Goal: Task Accomplishment & Management: Manage account settings

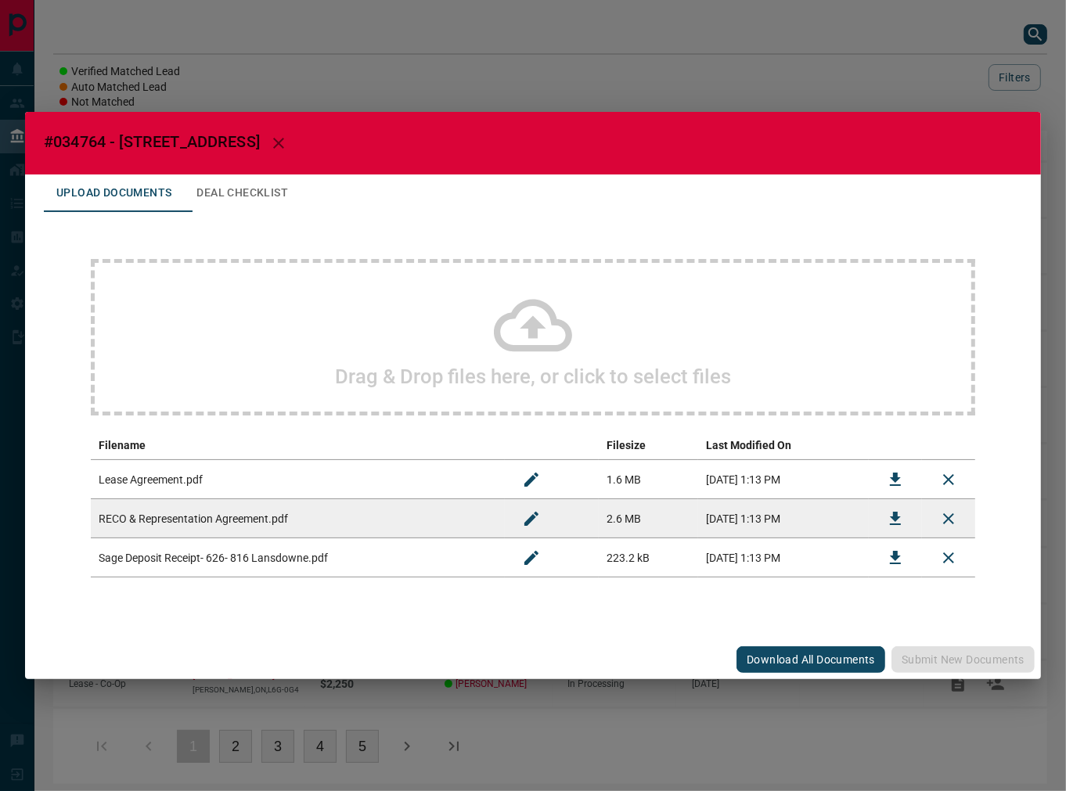
click at [88, 145] on span "#034764 - [STREET_ADDRESS]" at bounding box center [152, 141] width 216 height 19
copy span "034764"
click at [888, 474] on icon "Download" at bounding box center [895, 479] width 19 height 19
click at [883, 552] on button "Download" at bounding box center [896, 558] width 38 height 38
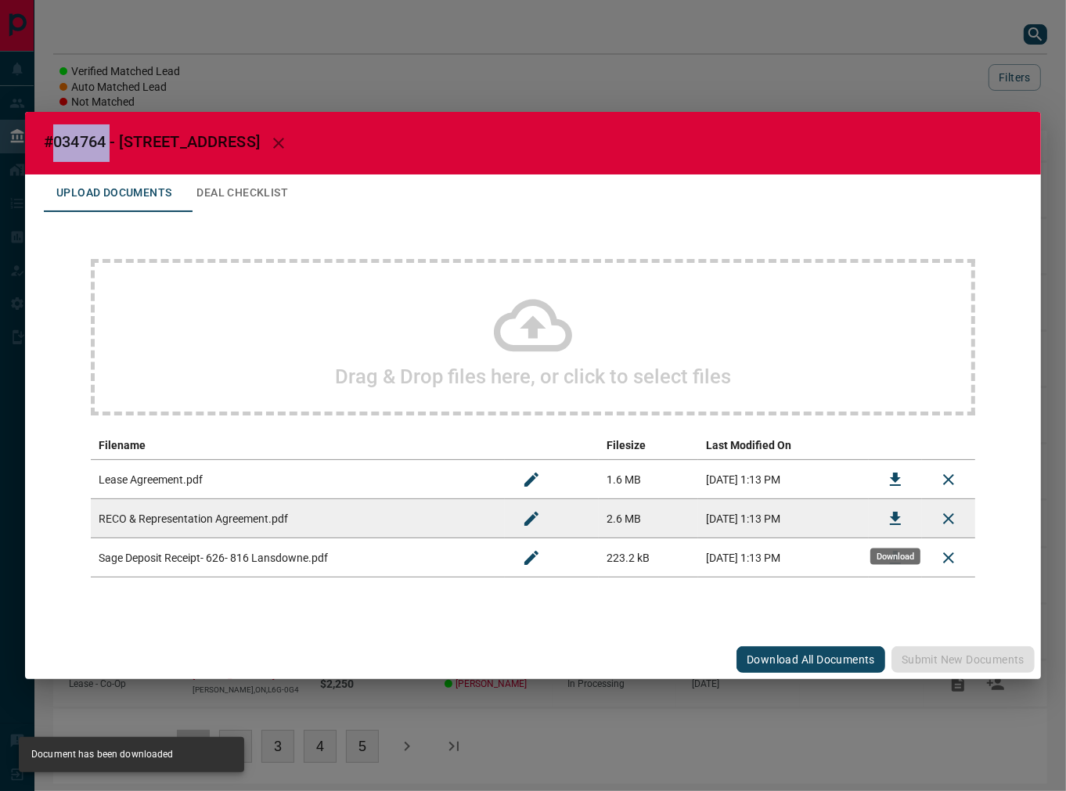
click at [885, 509] on button "Download" at bounding box center [896, 519] width 38 height 38
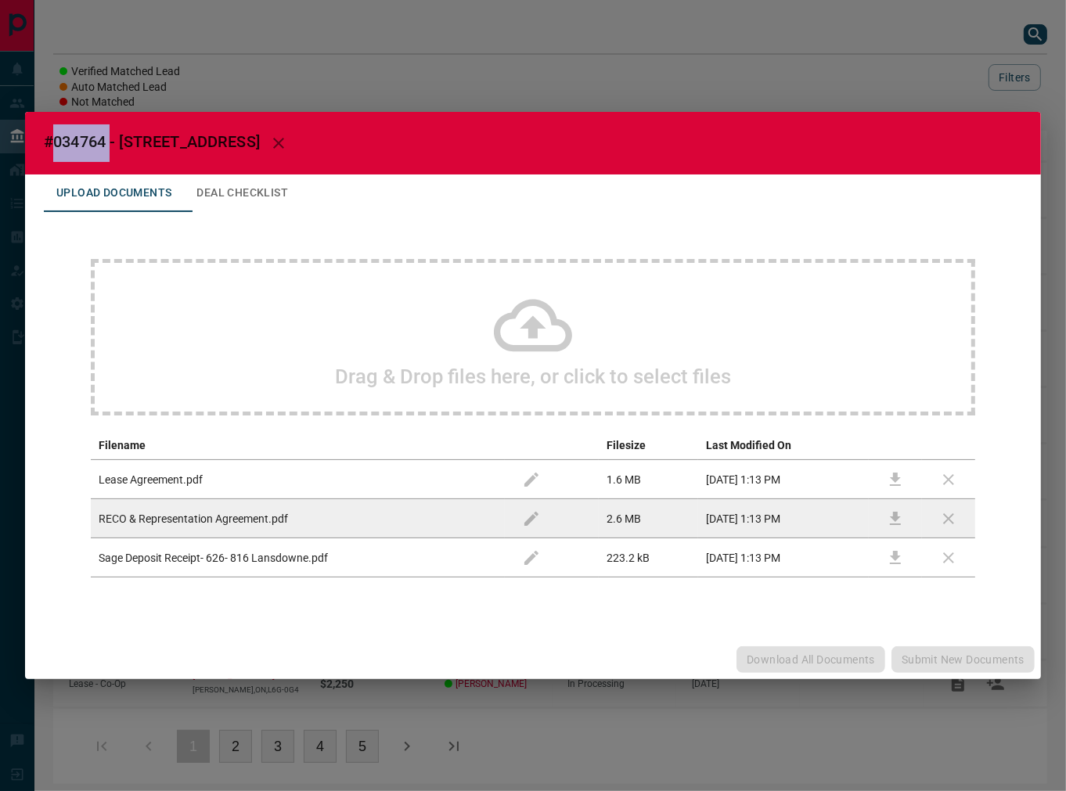
click at [217, 173] on div "#034764 - [STREET_ADDRESS],626 Upload Documents Deal Checklist Drag & Drop file…" at bounding box center [533, 396] width 1016 height 568
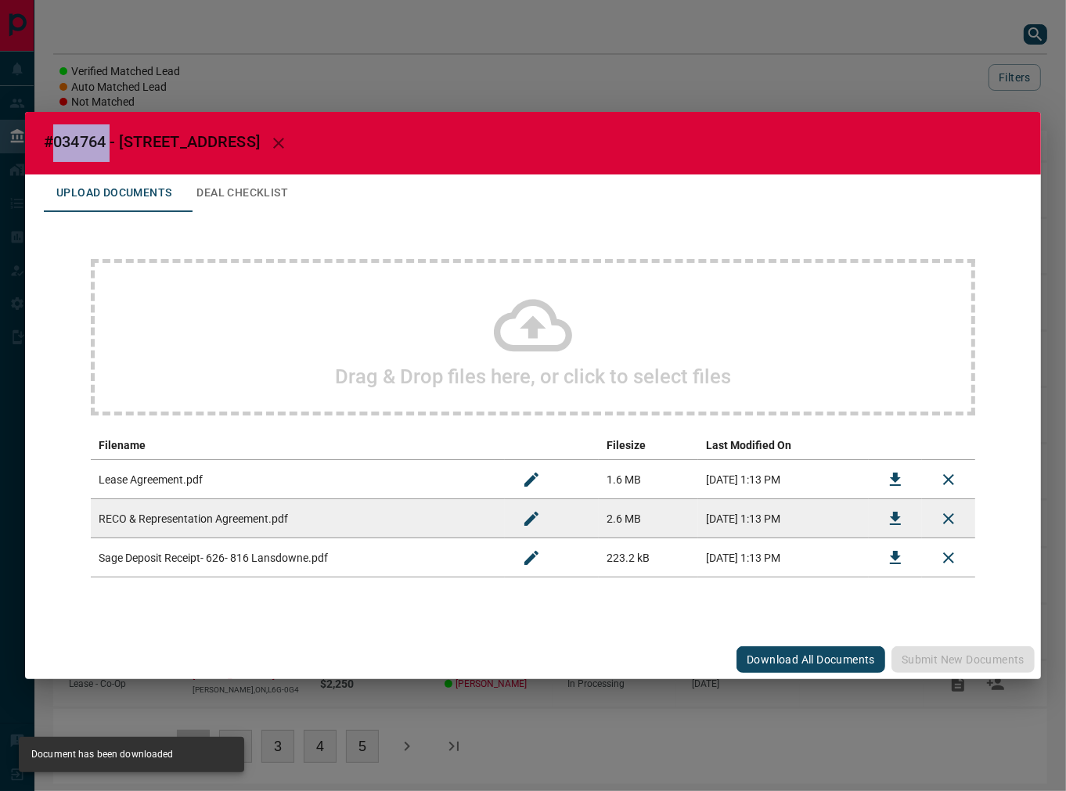
click at [232, 188] on button "Deal Checklist" at bounding box center [242, 194] width 117 height 38
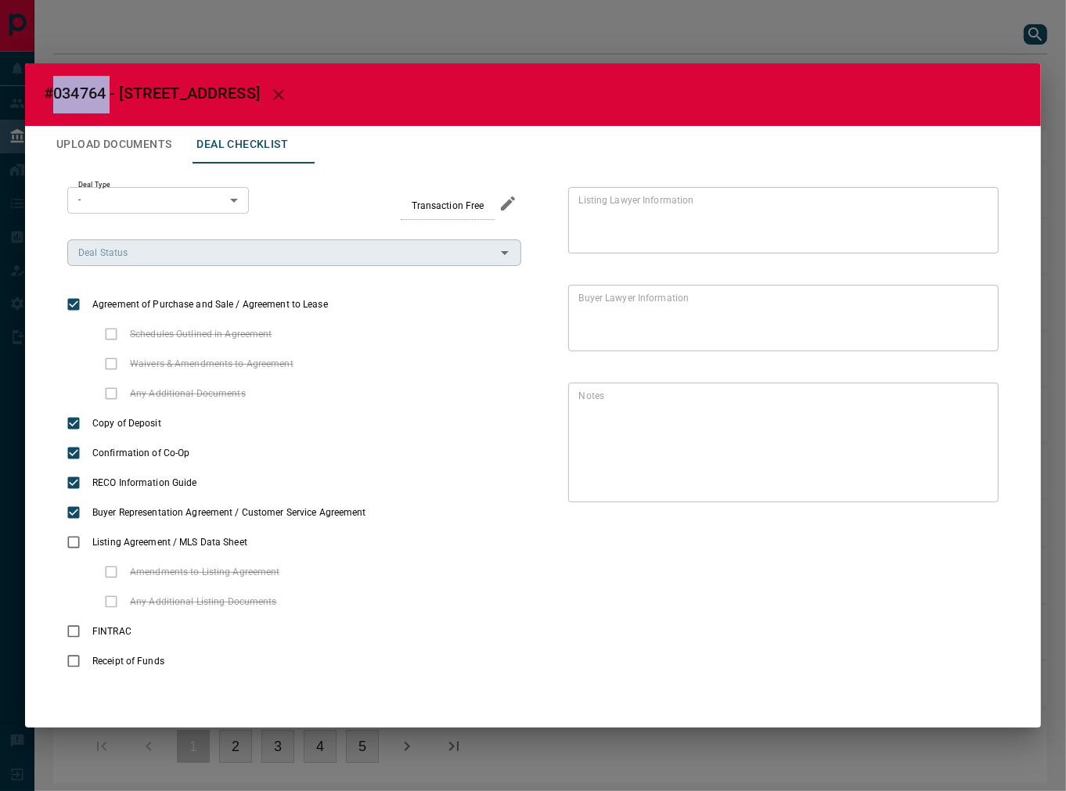
click at [228, 259] on input "Deal Status" at bounding box center [281, 252] width 419 height 17
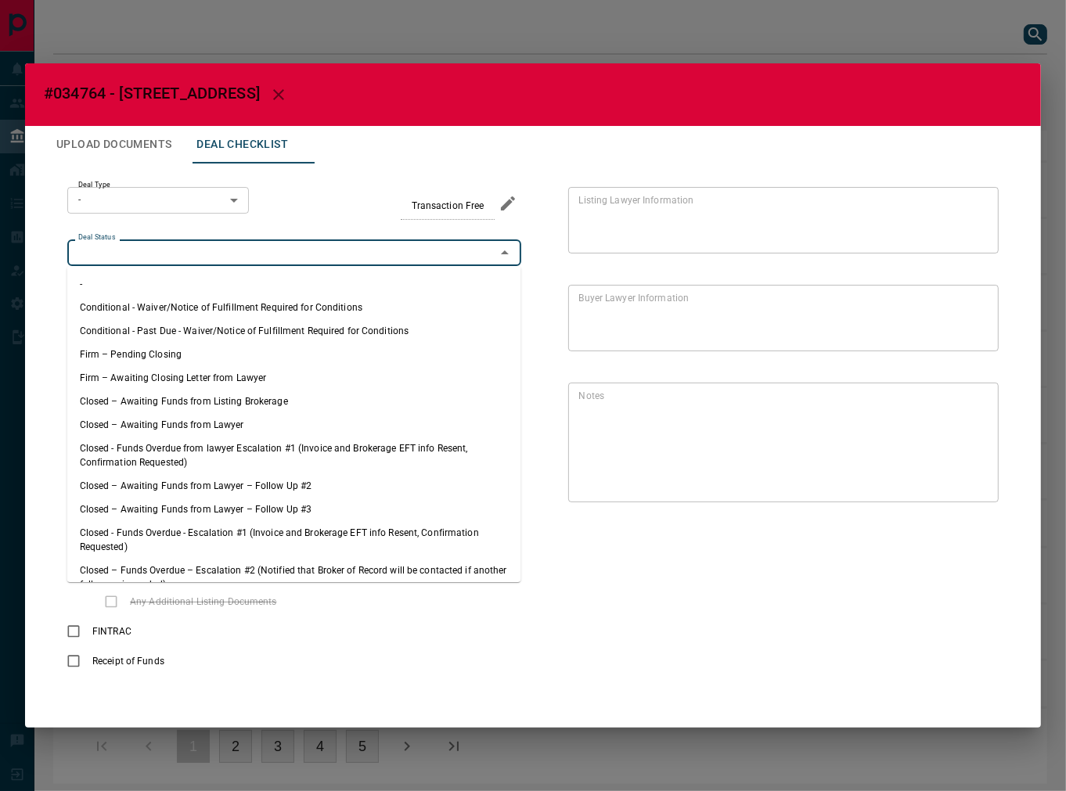
click at [151, 351] on li "Firm – Pending Closing" at bounding box center [294, 354] width 454 height 23
type input "**********"
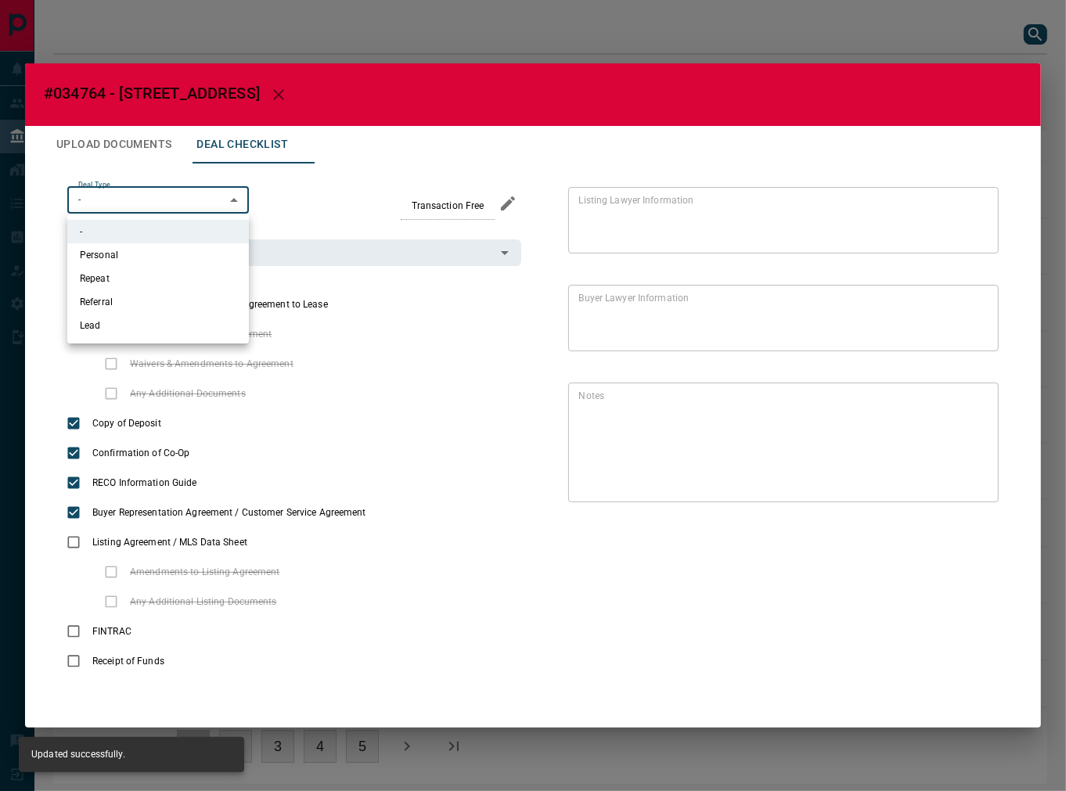
click at [155, 212] on body "Lead Transfers Leads Deals Listings Campaigns Quota Rules Agent Quotas Admin Mo…" at bounding box center [533, 400] width 1066 height 800
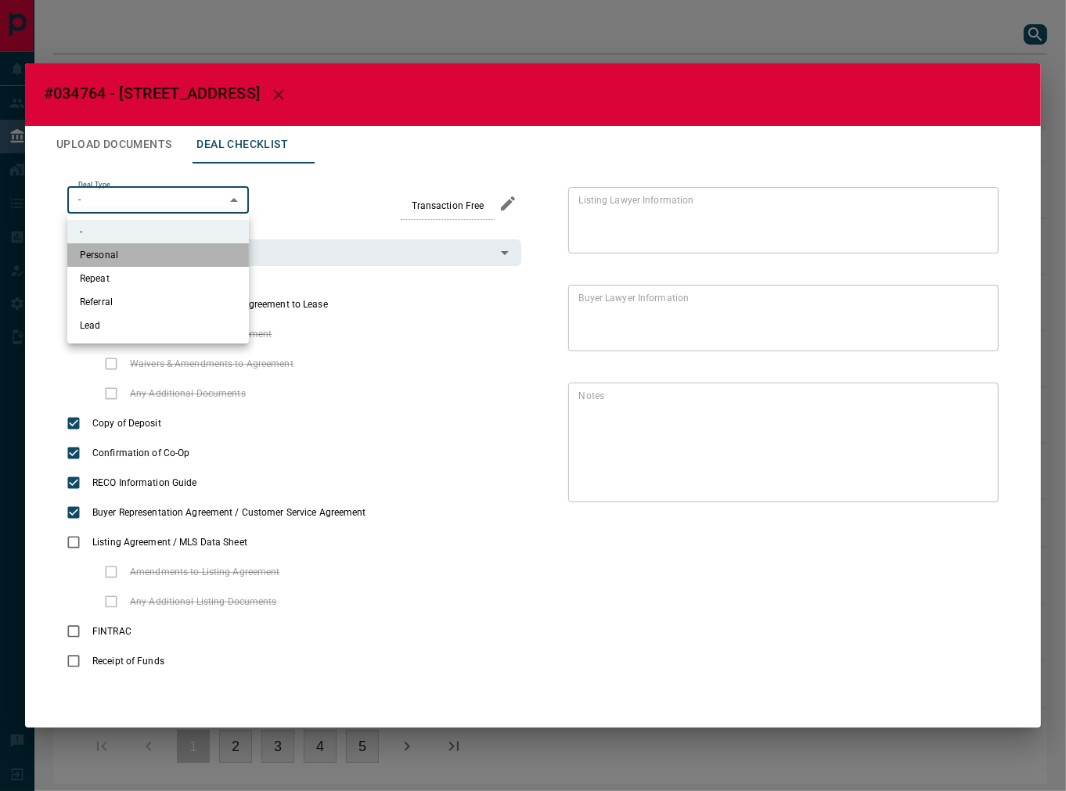
click at [171, 257] on li "Personal" at bounding box center [158, 254] width 182 height 23
type input "*"
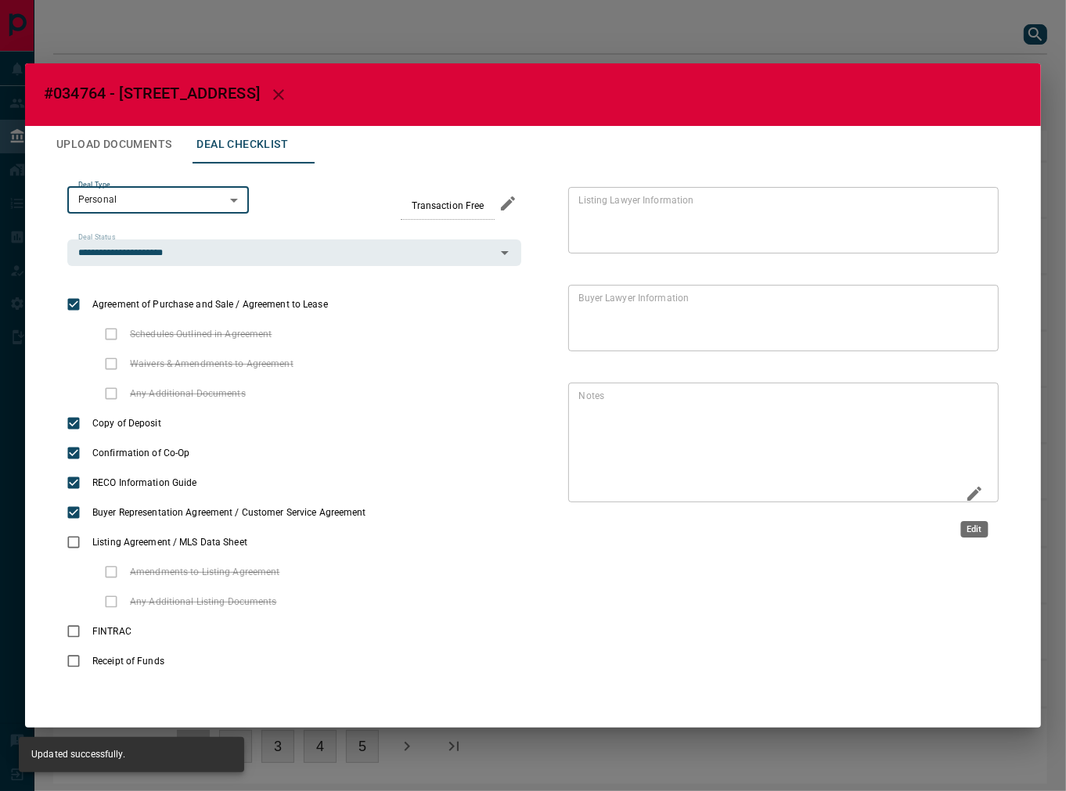
click at [959, 491] on icon "Edit" at bounding box center [975, 494] width 14 height 14
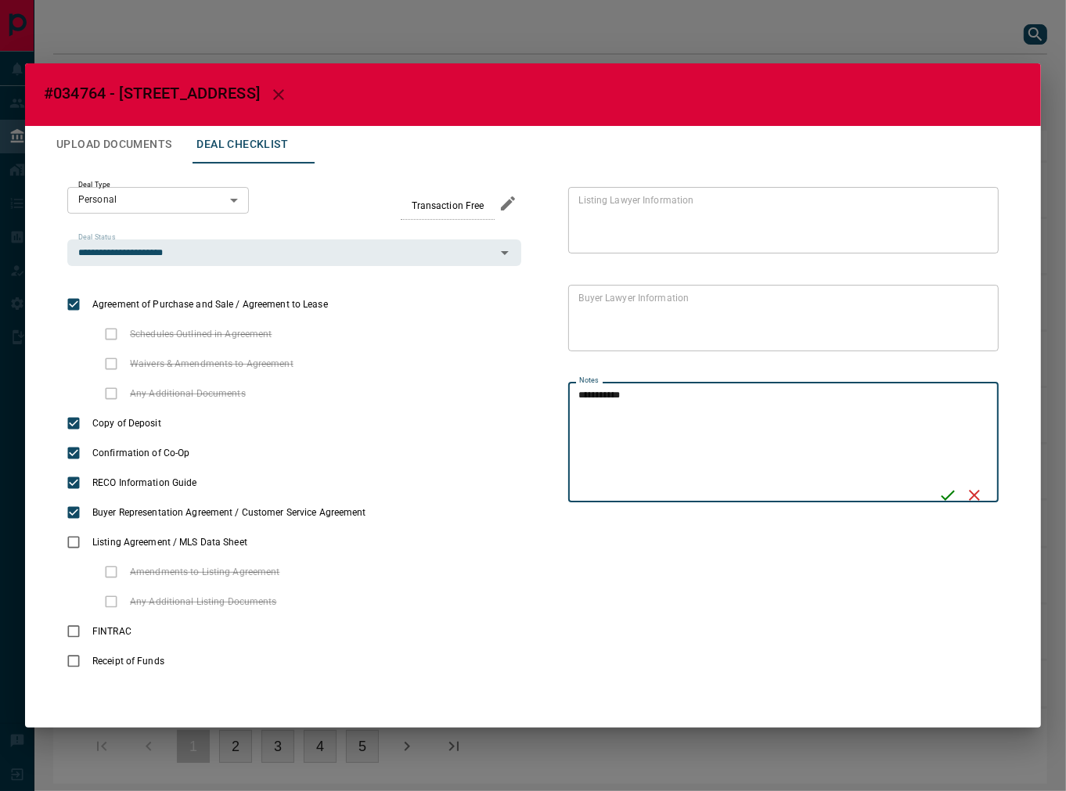
type textarea "**********"
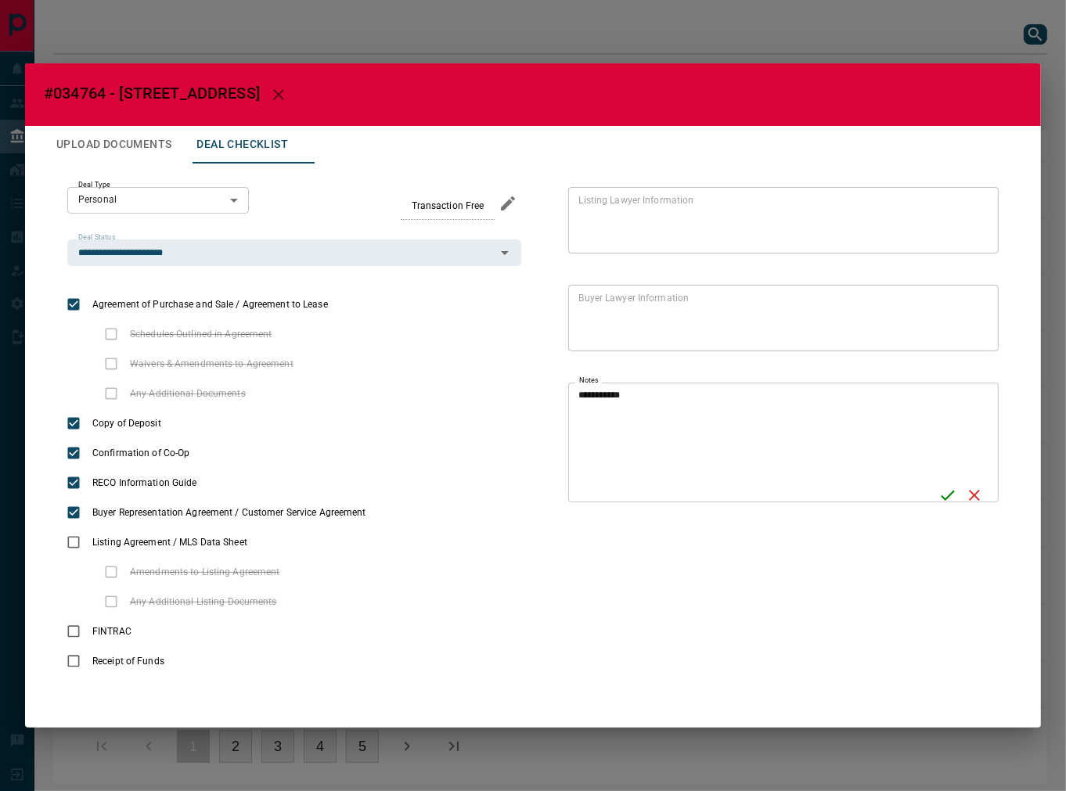
click at [934, 489] on div "**********" at bounding box center [783, 443] width 431 height 120
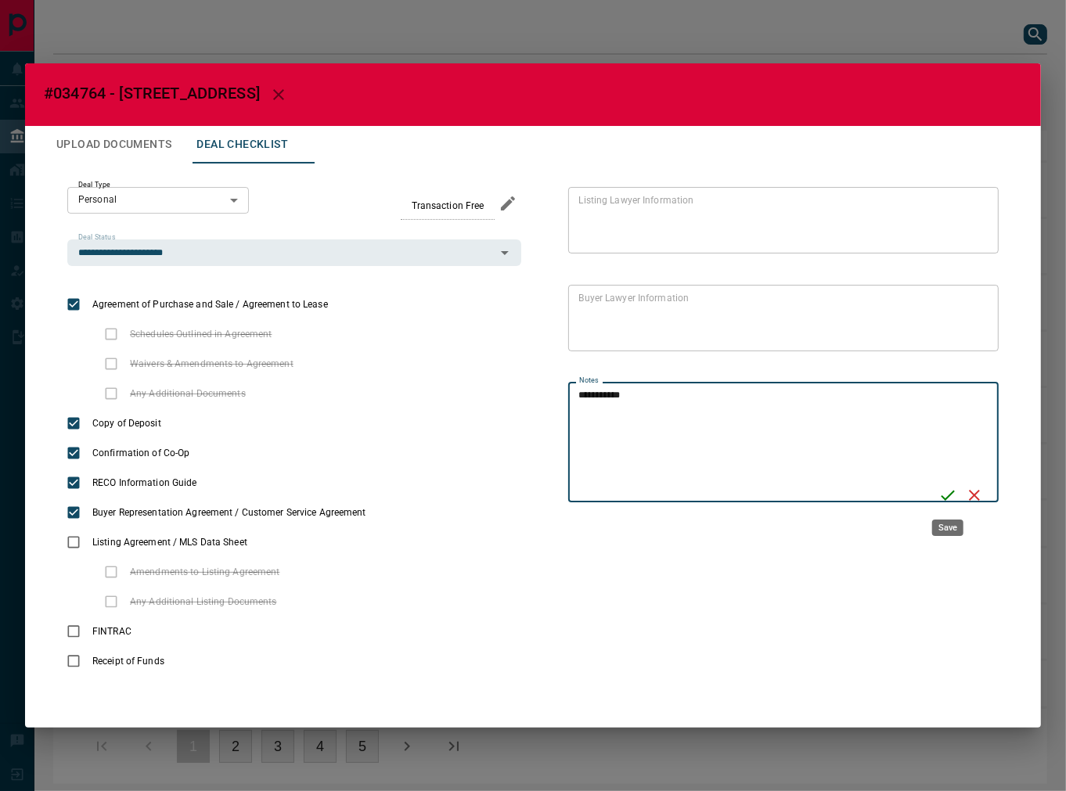
click at [939, 493] on icon "Save" at bounding box center [948, 495] width 19 height 19
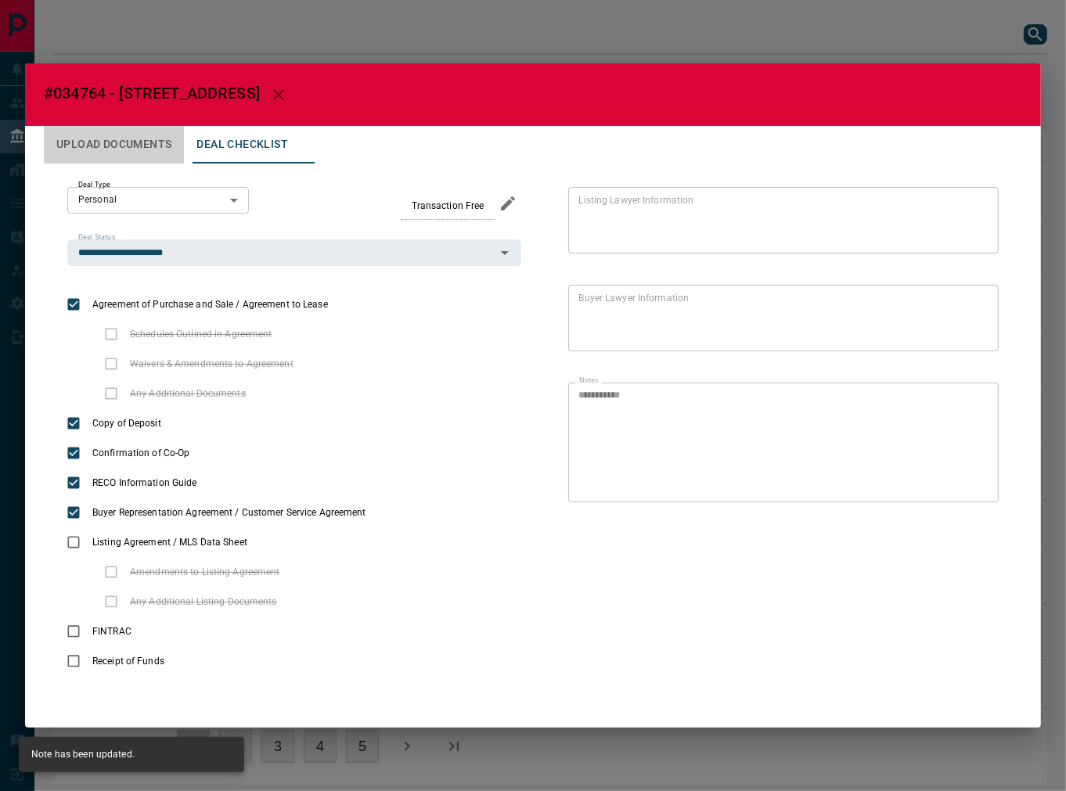
click at [124, 150] on button "Upload Documents" at bounding box center [114, 145] width 140 height 38
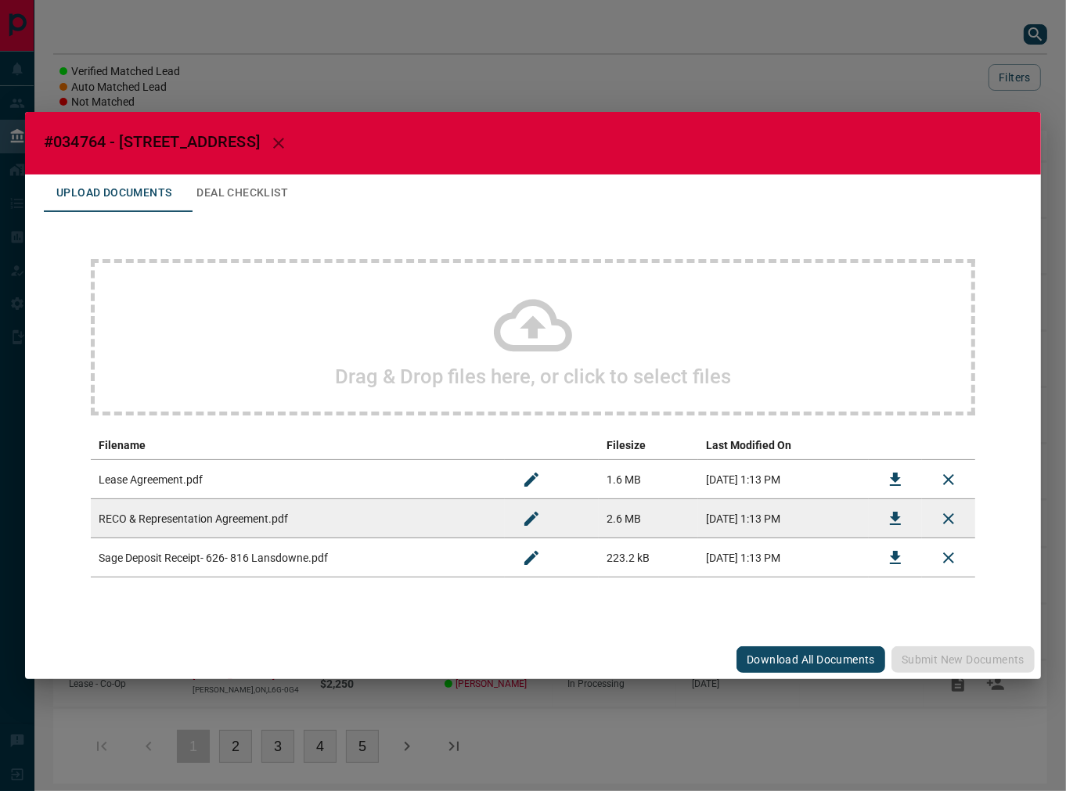
click at [312, 332] on div "Drag & Drop files here, or click to select files" at bounding box center [533, 337] width 885 height 157
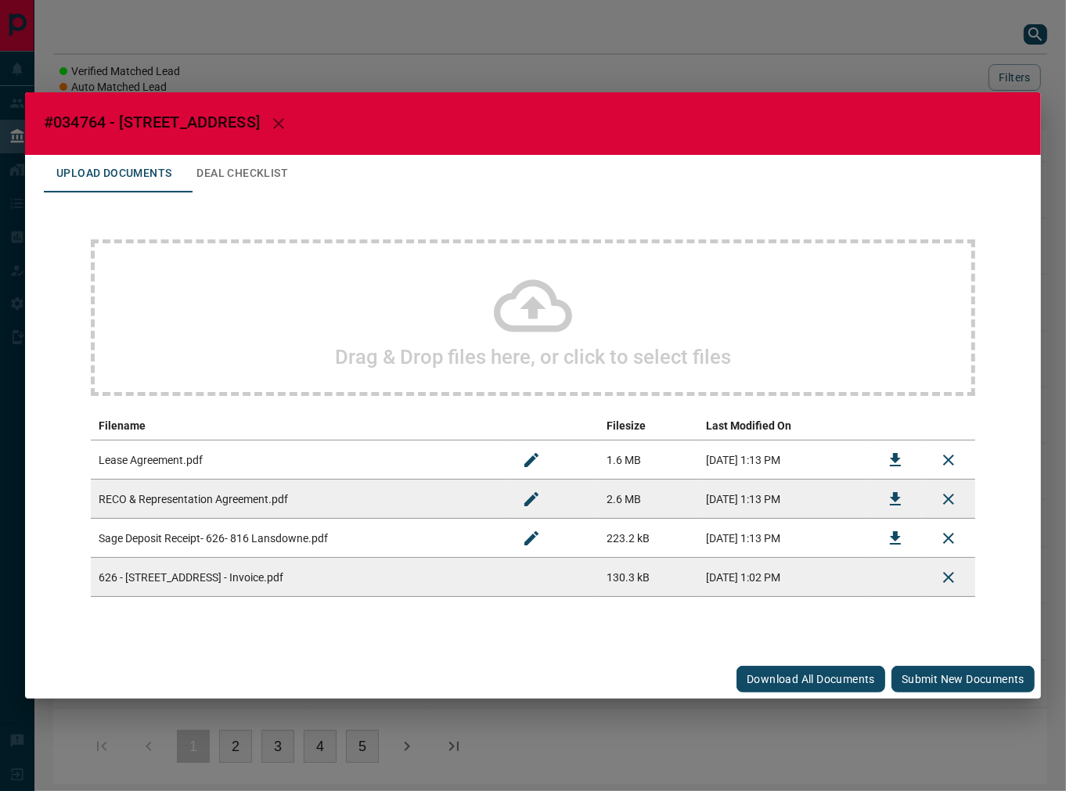
click at [949, 670] on button "Submit new documents" at bounding box center [963, 679] width 143 height 27
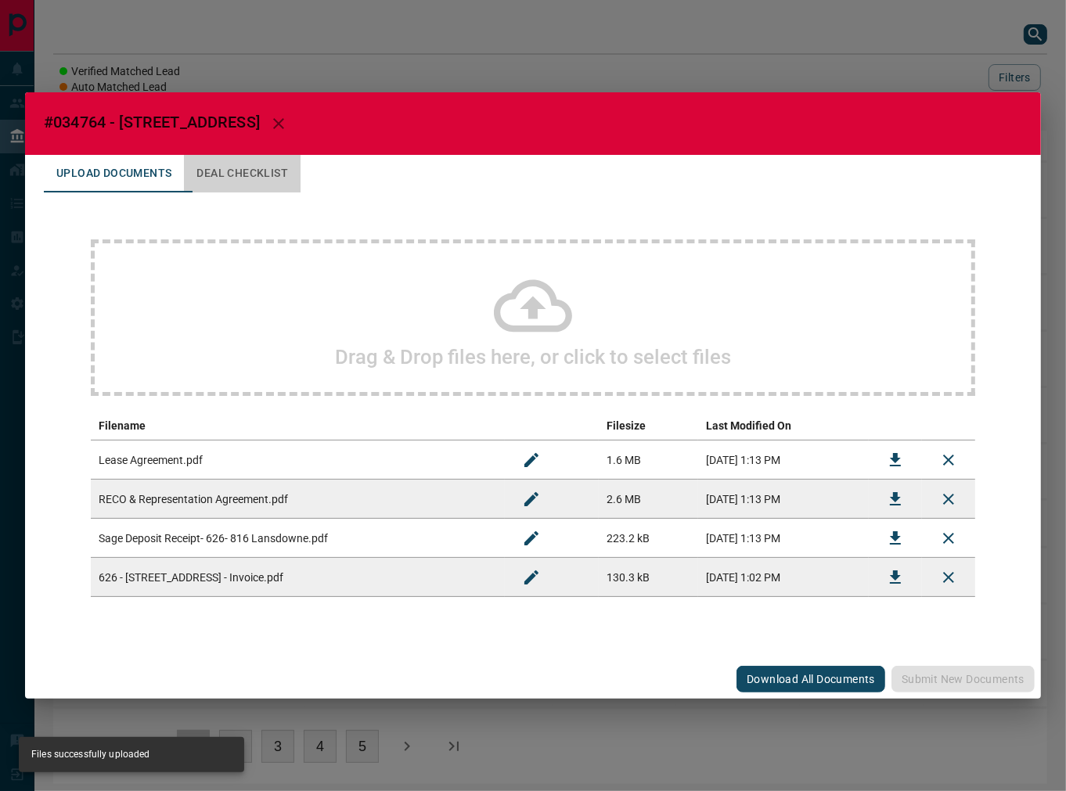
click at [288, 175] on button "Deal Checklist" at bounding box center [242, 174] width 117 height 38
